Goal: Task Accomplishment & Management: Complete application form

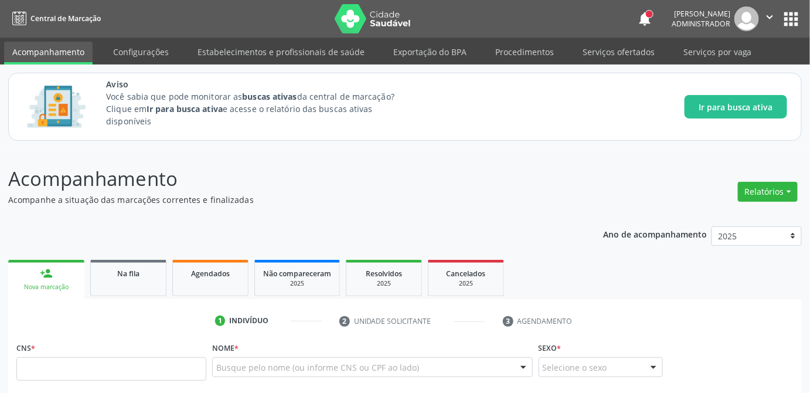
scroll to position [159, 0]
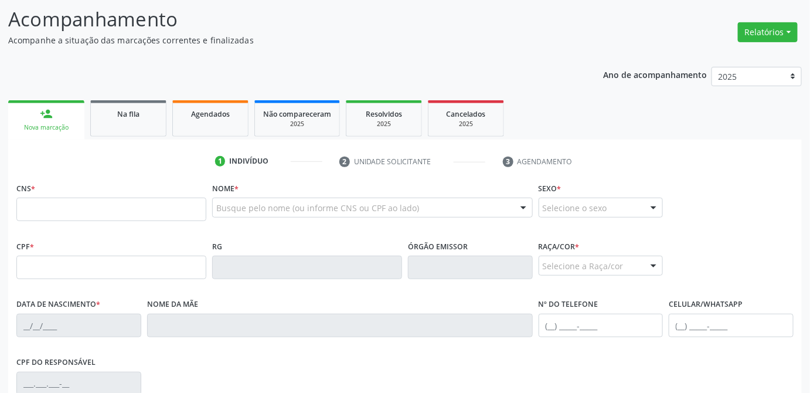
click at [96, 210] on input "text" at bounding box center [111, 209] width 190 height 23
type input "700 1099 1686 8615"
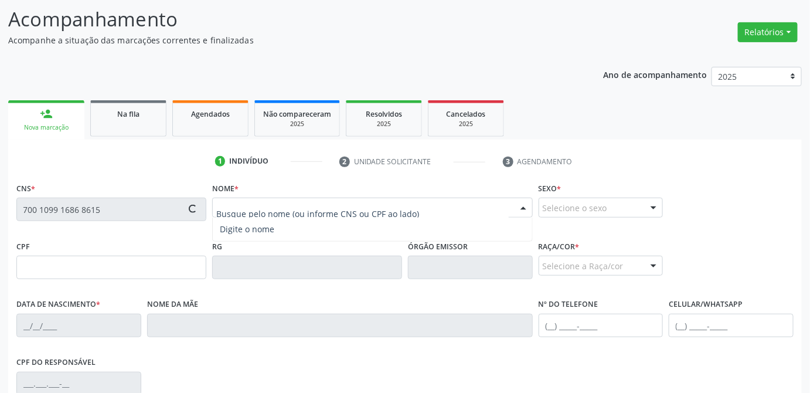
type input "01/09/1955"
type input "Santina Napoleao Ferreira"
type input "(82) 99123-3439"
type input "018.348.488-65"
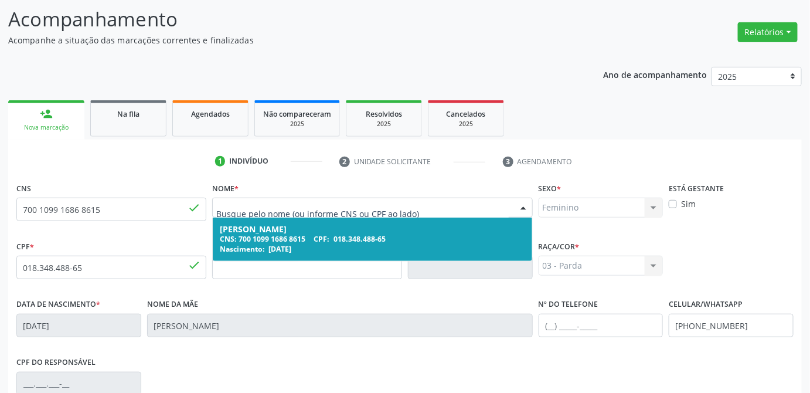
click at [311, 241] on div "CNS: 700 1099 1686 8615 CPF: 018.348.488-65" at bounding box center [372, 239] width 305 height 10
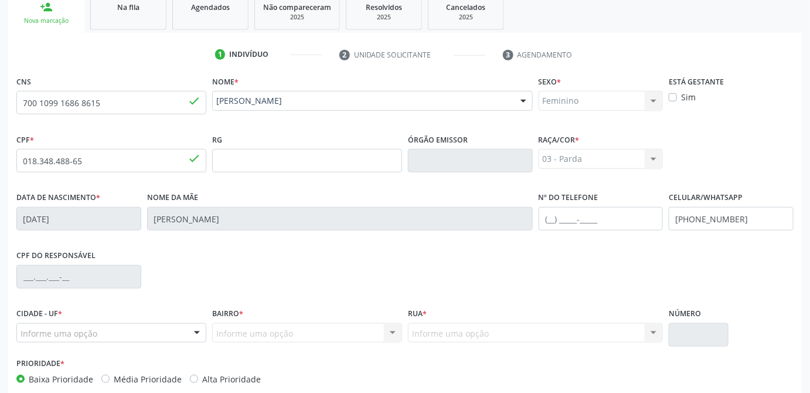
scroll to position [319, 0]
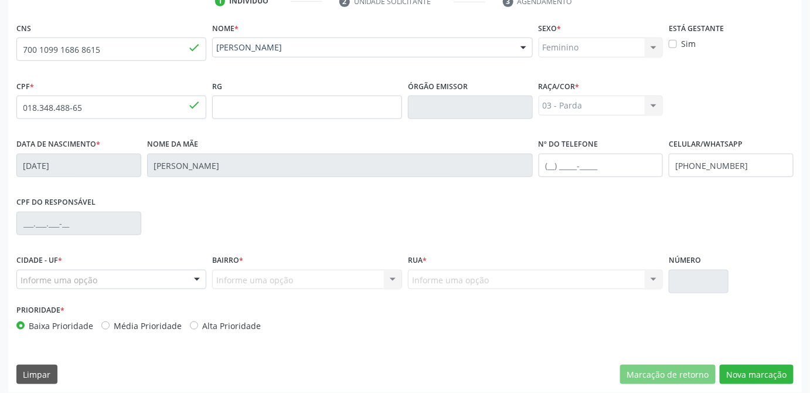
click at [175, 280] on div "Informe uma opção" at bounding box center [111, 280] width 190 height 20
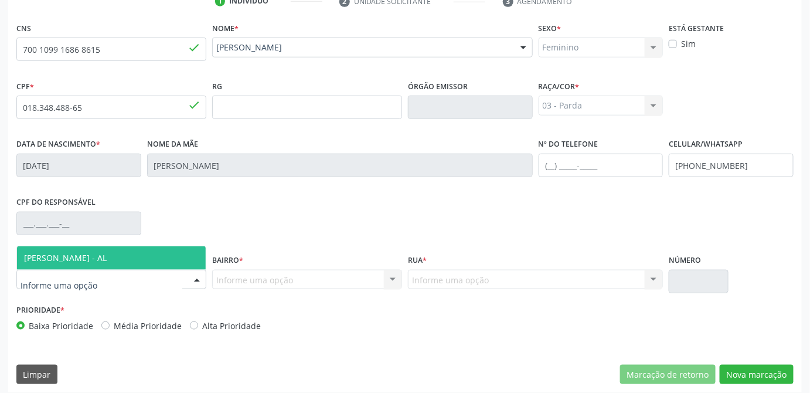
click at [150, 250] on span "[PERSON_NAME] - AL" at bounding box center [111, 257] width 189 height 23
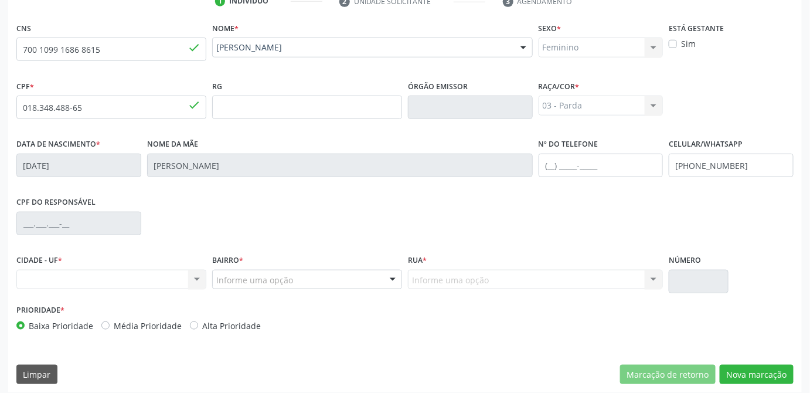
click at [353, 281] on div "Informe uma opção" at bounding box center [307, 280] width 190 height 20
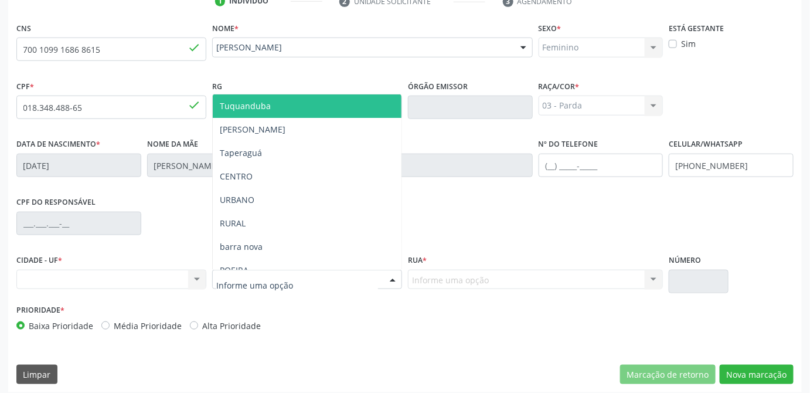
type input "m"
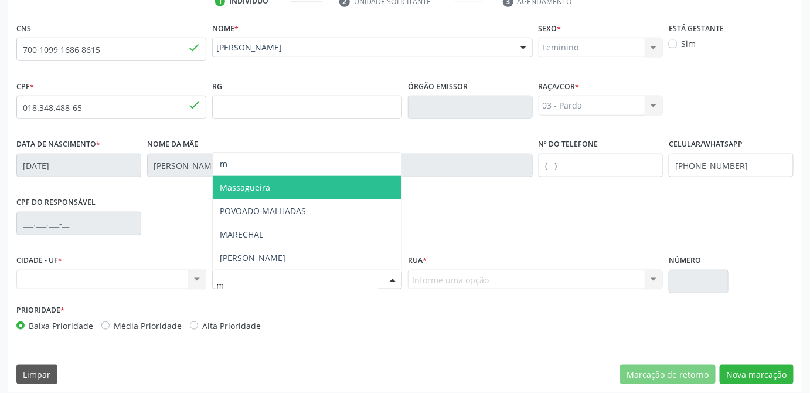
click at [294, 191] on span "Massagueira" at bounding box center [307, 187] width 189 height 23
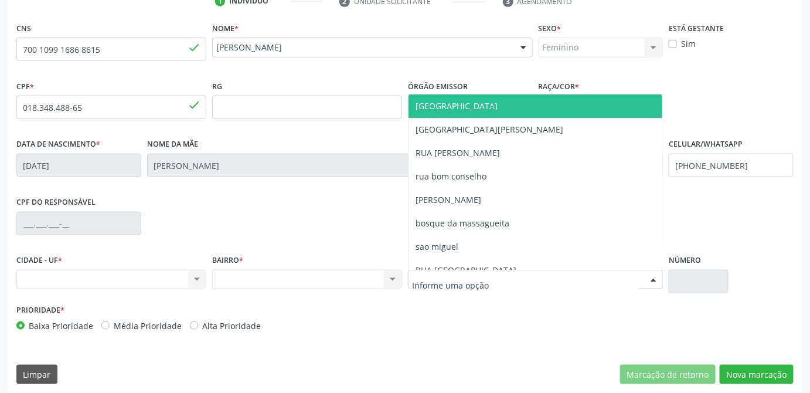
click at [500, 285] on div at bounding box center [535, 280] width 255 height 20
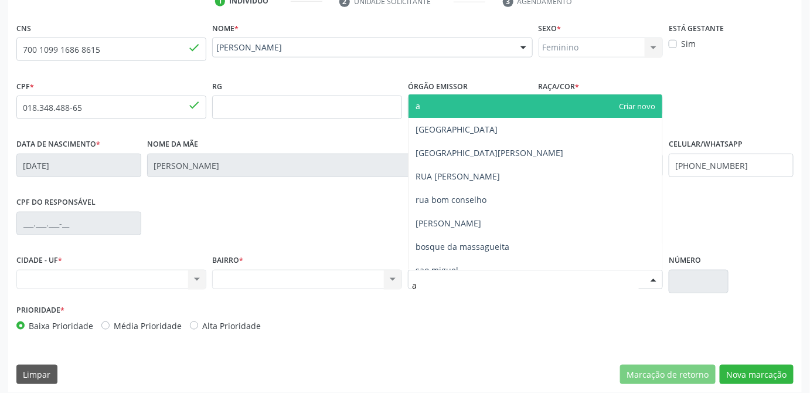
type input "av"
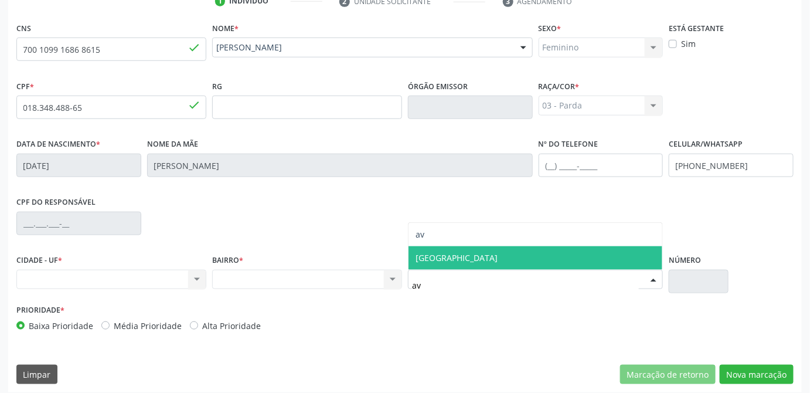
click at [498, 260] on span "AVENIDA NOSSA SENHORA DA CONCEIÇÃO" at bounding box center [457, 257] width 82 height 11
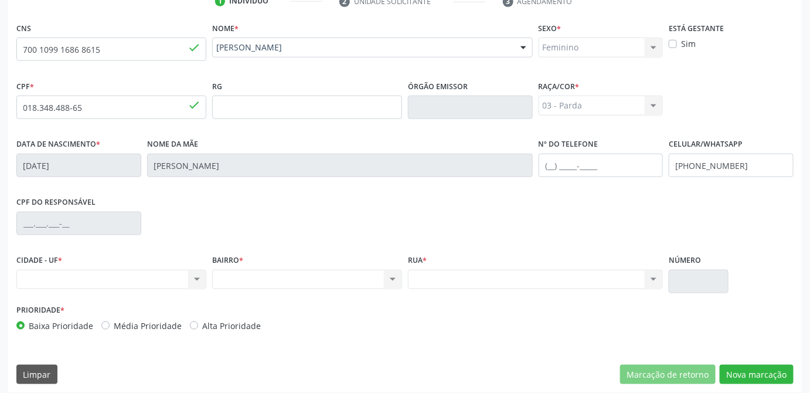
scroll to position [326, 0]
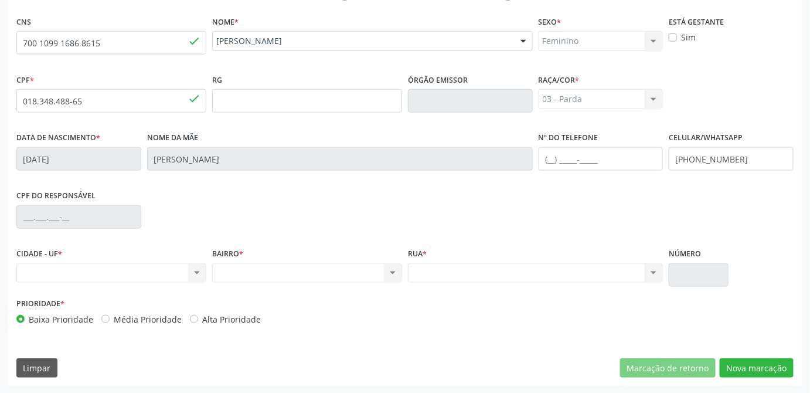
click at [65, 277] on div "Nenhum resultado encontrado para: " " Não há nenhuma opção para ser exibida." at bounding box center [111, 273] width 190 height 20
click at [764, 365] on button "Nova marcação" at bounding box center [757, 368] width 74 height 20
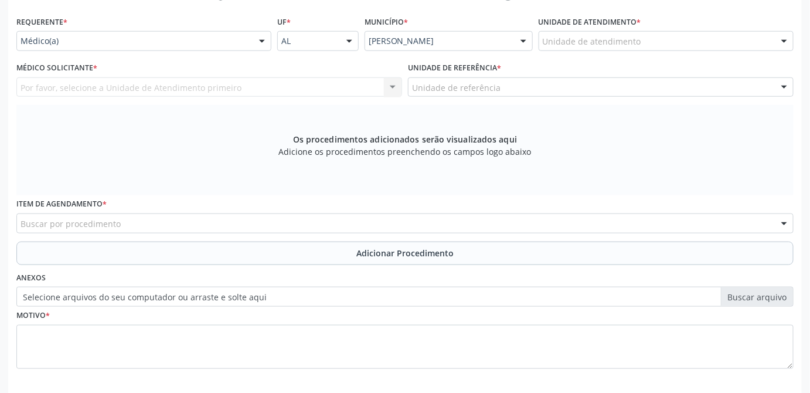
scroll to position [378, 0]
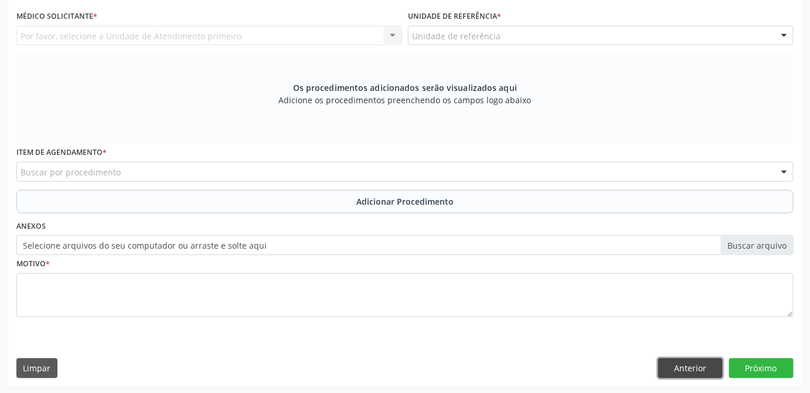
click at [695, 372] on button "Anterior" at bounding box center [690, 368] width 64 height 20
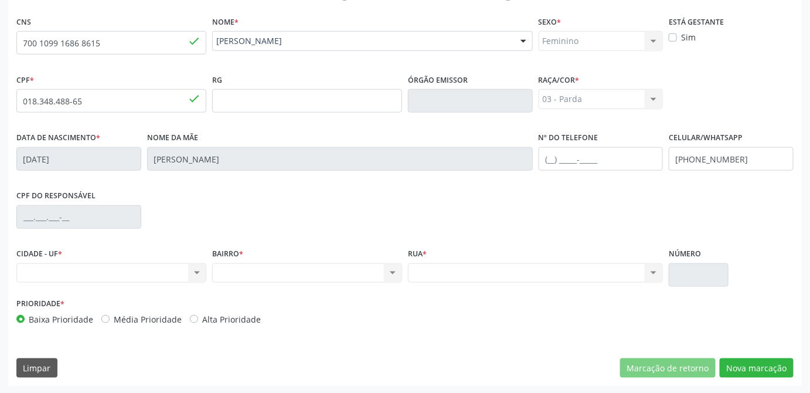
click at [92, 276] on div "Nenhum resultado encontrado para: " " Não há nenhuma opção para ser exibida." at bounding box center [111, 273] width 190 height 20
click at [734, 368] on button "Nova marcação" at bounding box center [757, 368] width 74 height 20
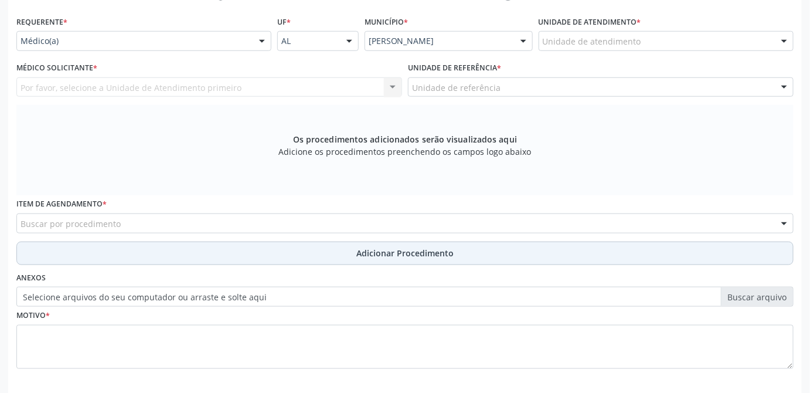
scroll to position [219, 0]
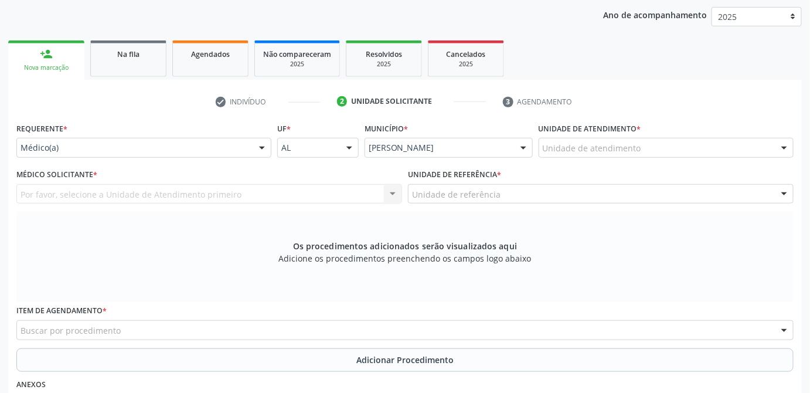
click at [683, 155] on div "Unidade de atendimento" at bounding box center [666, 148] width 255 height 20
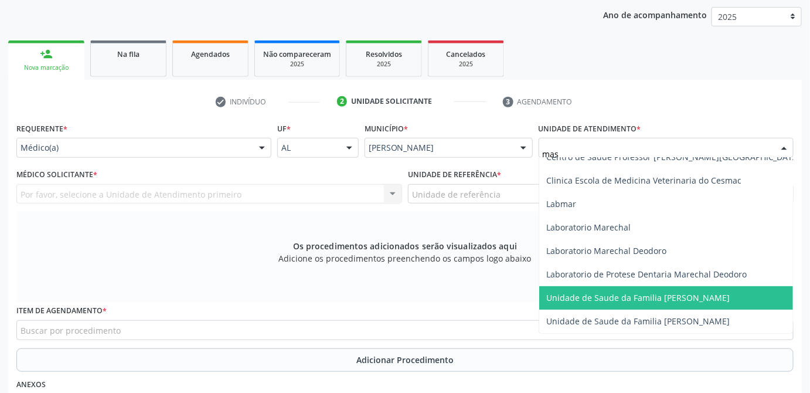
scroll to position [0, 0]
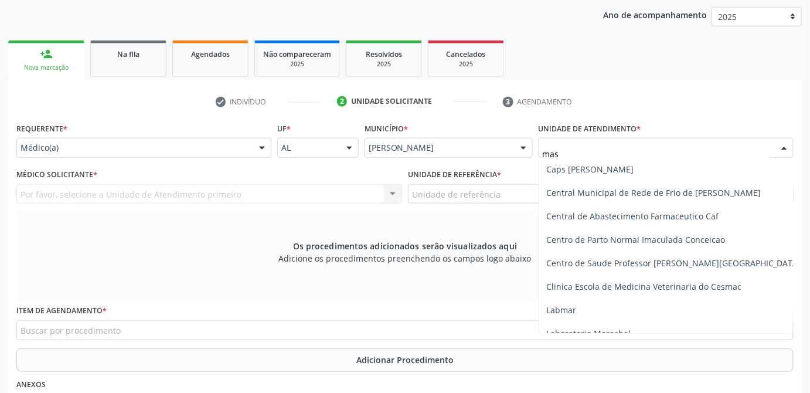
type input "mass"
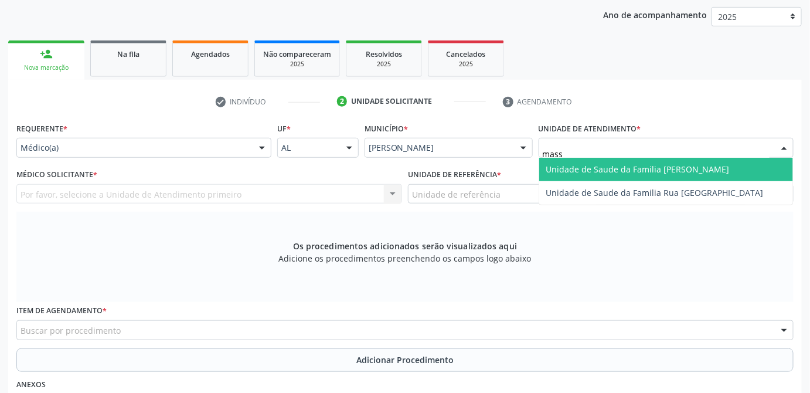
click at [676, 168] on span "Unidade de Saude da Familia [PERSON_NAME]" at bounding box center [637, 169] width 183 height 11
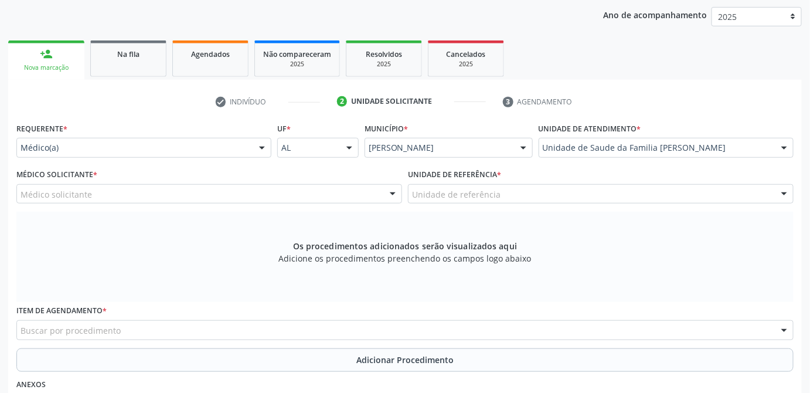
scroll to position [378, 0]
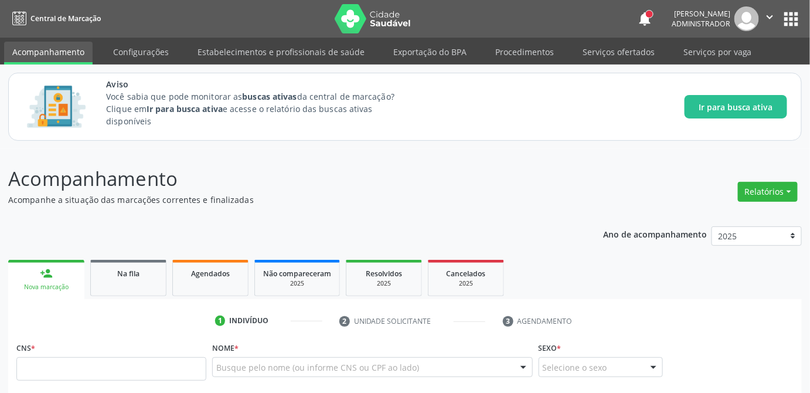
scroll to position [106, 0]
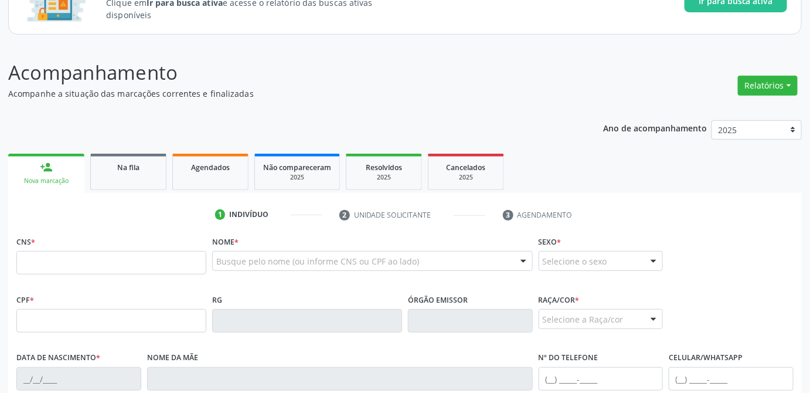
click at [136, 264] on input "text" at bounding box center [111, 262] width 190 height 23
type input "708 6000 6342 4384"
type input "020.389.394-89"
type input "17/03/1977"
type input "Jivoneide da Silva Ramalho"
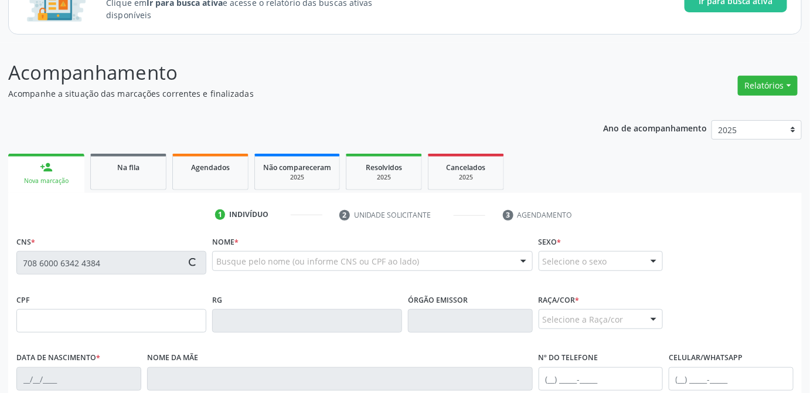
type input "(82) 99119-9053"
type input "21"
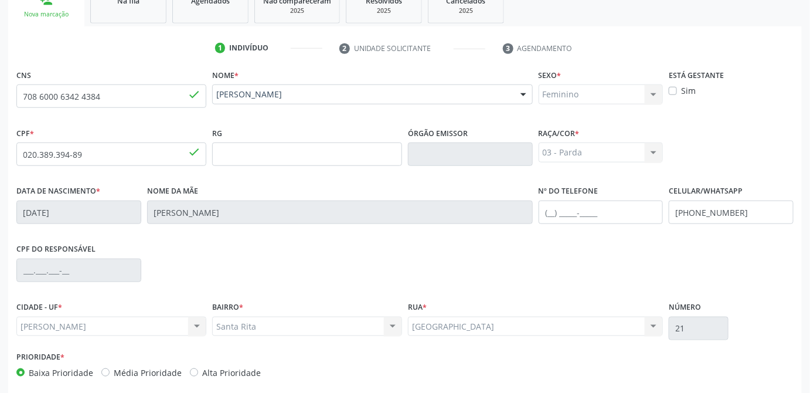
scroll to position [326, 0]
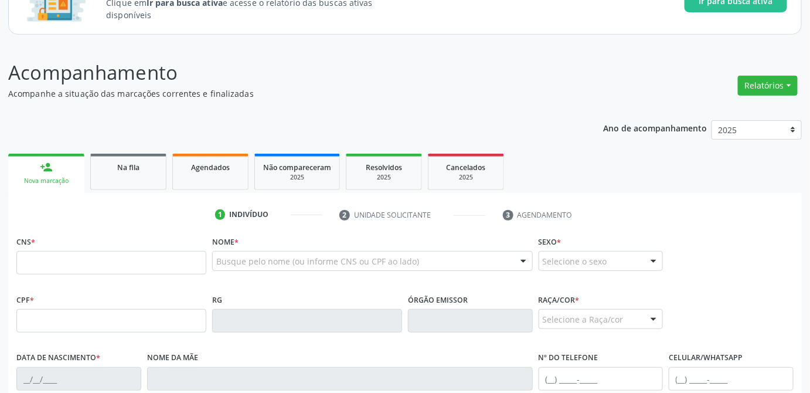
scroll to position [159, 0]
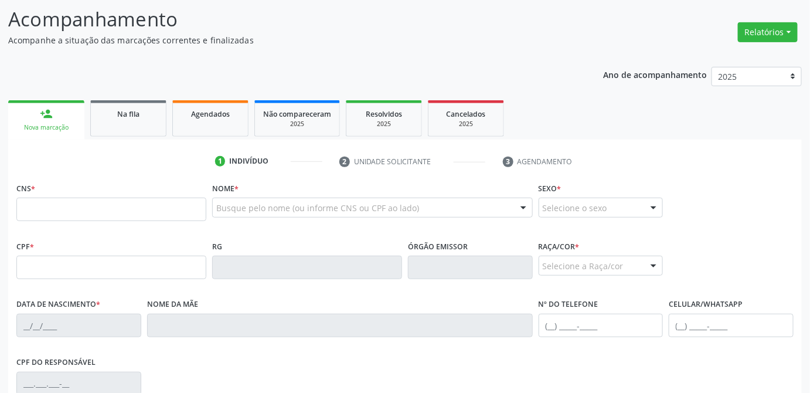
click at [101, 209] on input "text" at bounding box center [111, 209] width 190 height 23
click at [48, 268] on input "text" at bounding box center [111, 267] width 190 height 23
type input "403.911.917-72"
type input "704 5073 2773 4719"
type input "[DATE]"
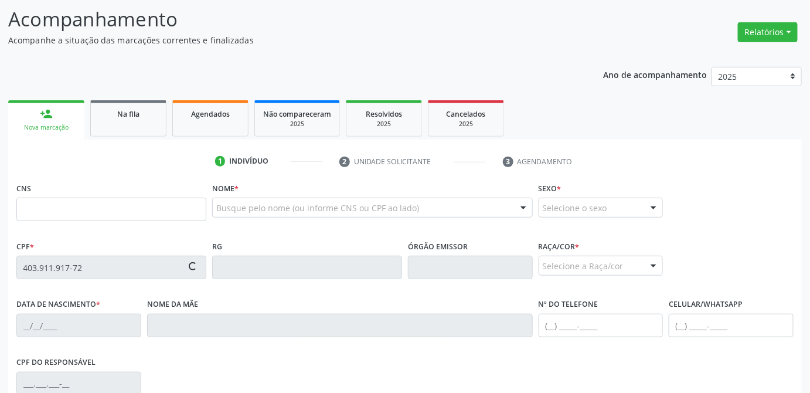
type input "Adelia das Dores"
type input "[PHONE_NUMBER]"
type input "S/N"
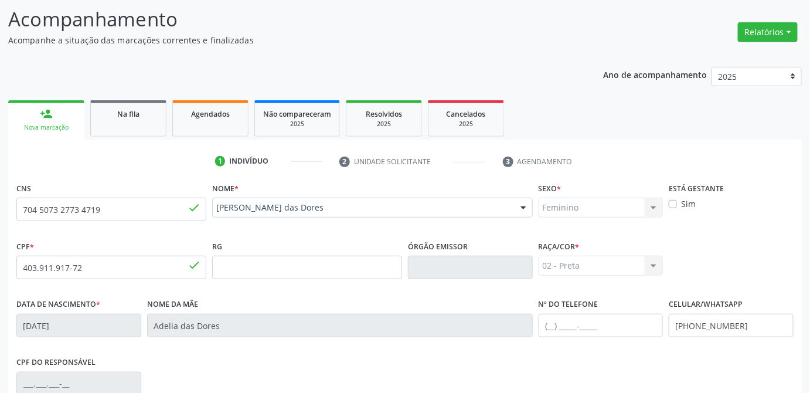
scroll to position [326, 0]
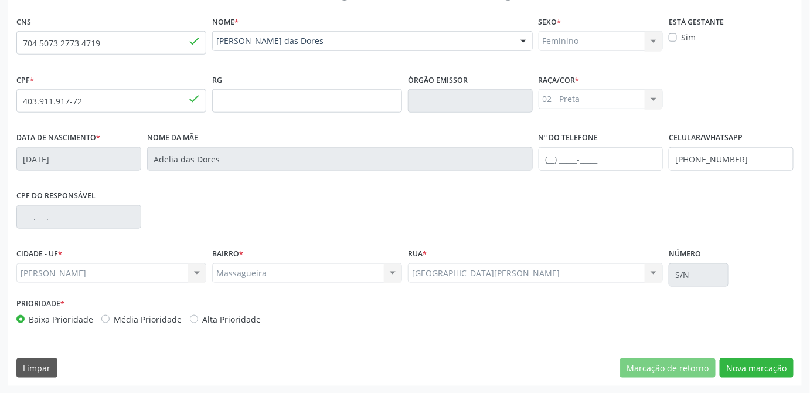
click at [370, 372] on div "Limpar Marcação de retorno Nova marcação" at bounding box center [404, 368] width 777 height 20
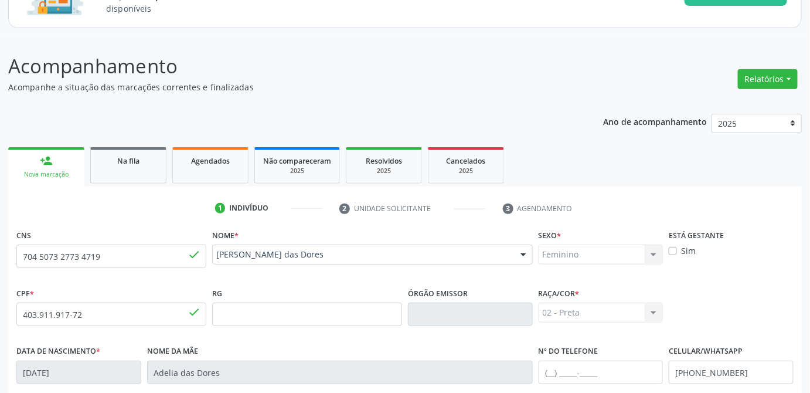
scroll to position [0, 0]
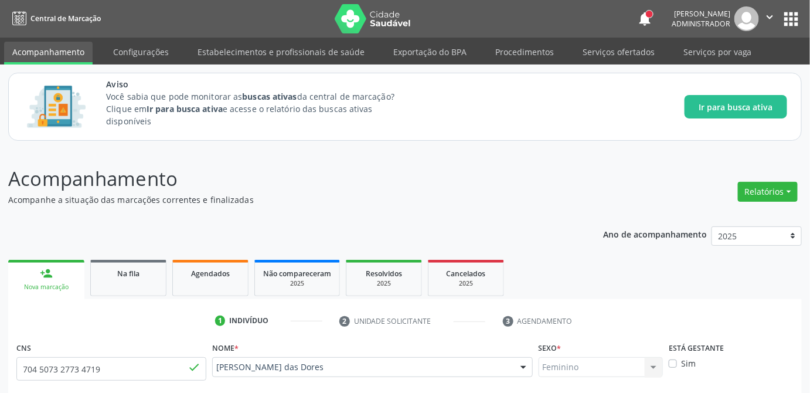
click at [787, 20] on button "apps" at bounding box center [791, 19] width 21 height 21
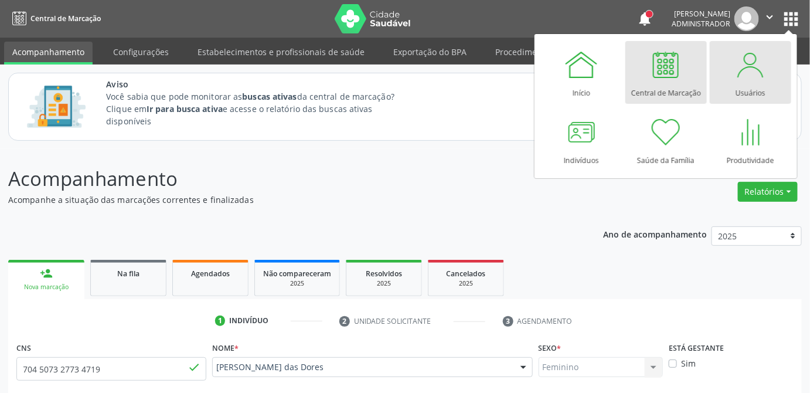
click at [760, 74] on div at bounding box center [750, 64] width 35 height 35
